Goal: Information Seeking & Learning: Learn about a topic

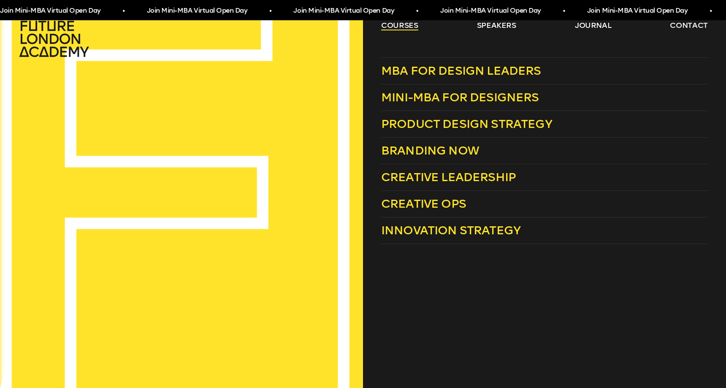
click at [408, 26] on link "courses" at bounding box center [399, 25] width 37 height 10
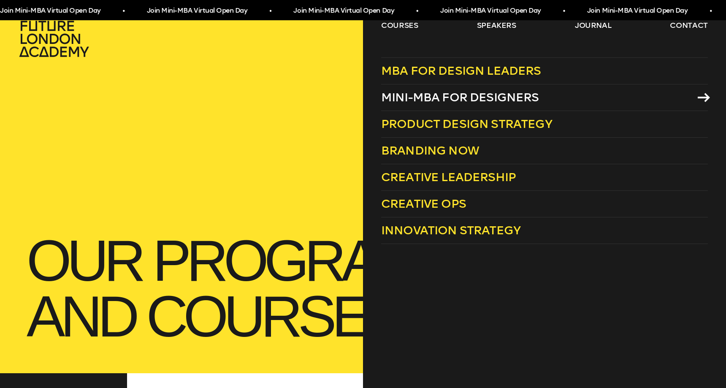
click at [446, 97] on span "Mini-MBA for Designers" at bounding box center [460, 97] width 158 height 14
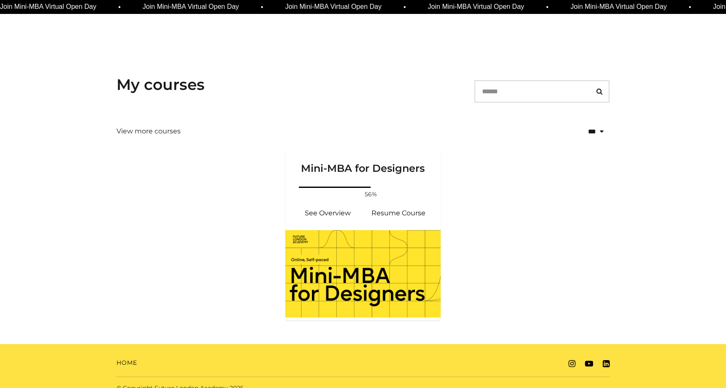
scroll to position [99, 0]
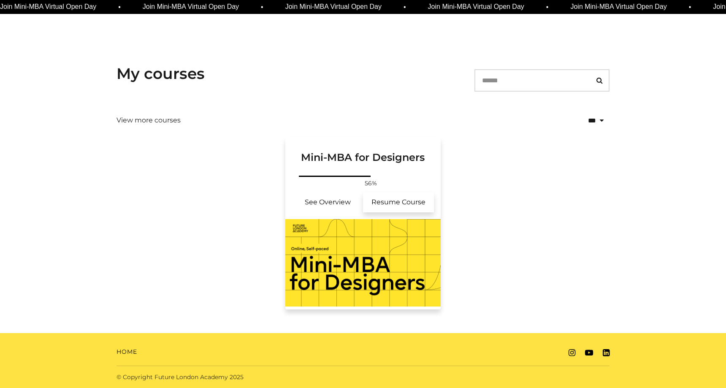
click at [393, 203] on link "Resume Course" at bounding box center [398, 202] width 71 height 20
